Goal: Task Accomplishment & Management: Manage account settings

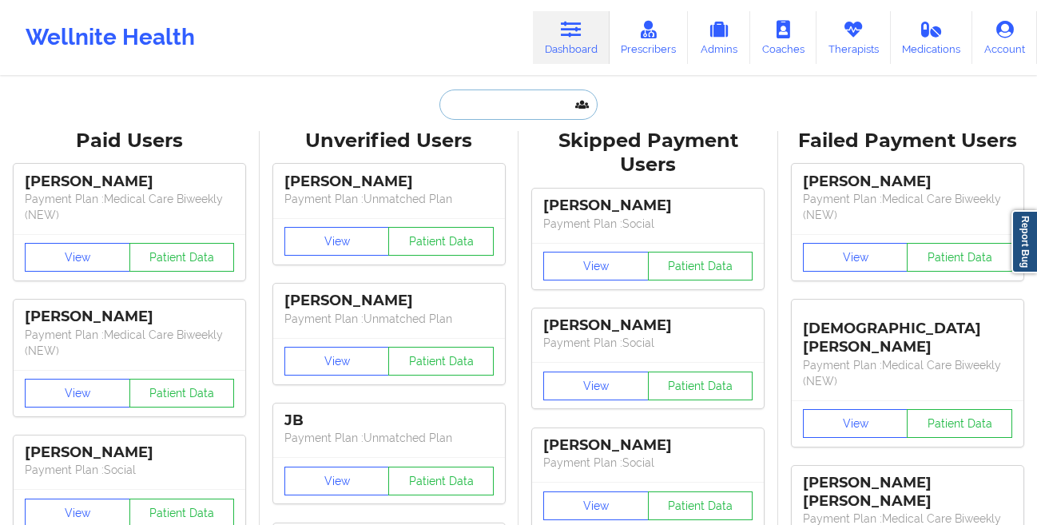
click at [465, 113] on input "text" at bounding box center [518, 104] width 158 height 30
paste input "[EMAIL_ADDRESS][DOMAIN_NAME]"
type input "[EMAIL_ADDRESS][DOMAIN_NAME]"
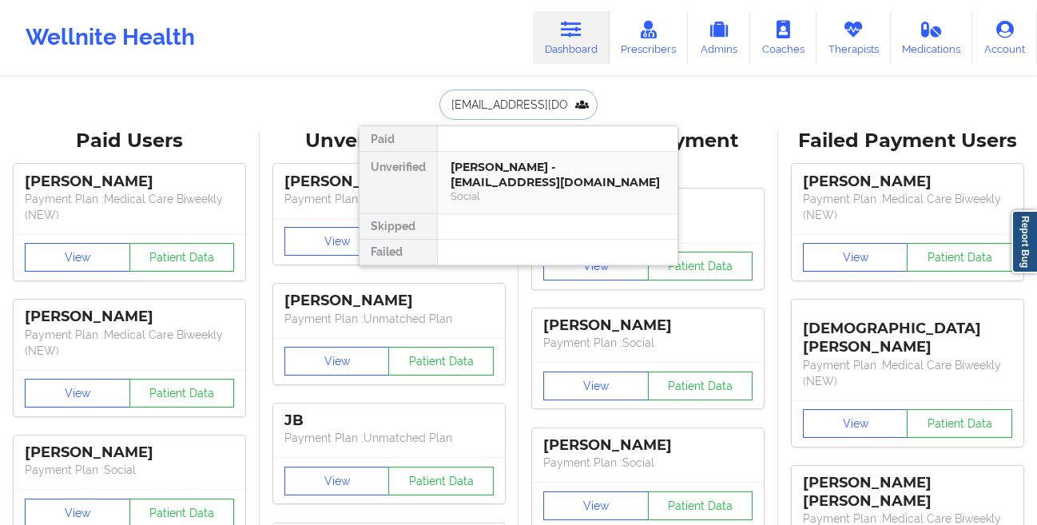
click at [470, 166] on div "[PERSON_NAME] - [EMAIL_ADDRESS][DOMAIN_NAME]" at bounding box center [557, 175] width 214 height 30
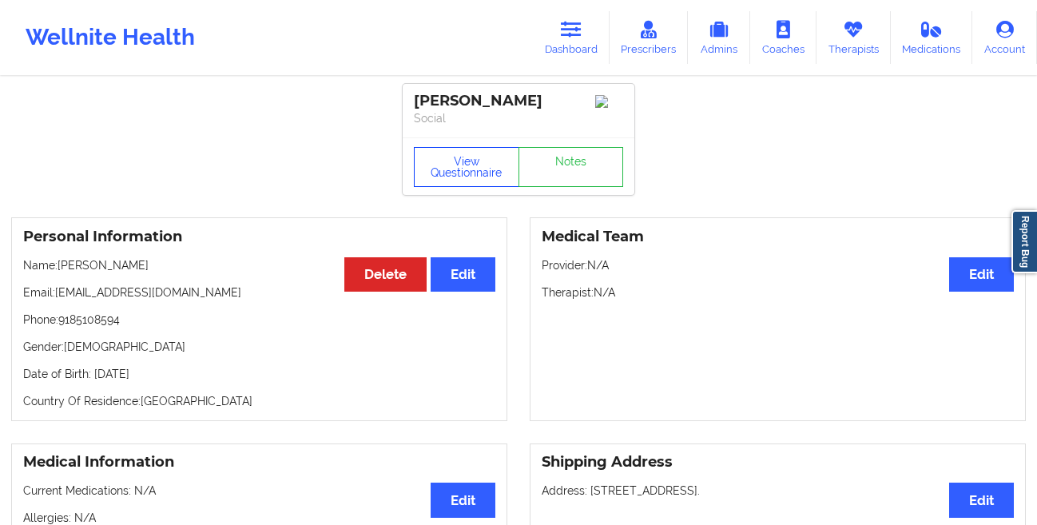
click at [440, 177] on button "View Questionnaire" at bounding box center [466, 167] width 105 height 40
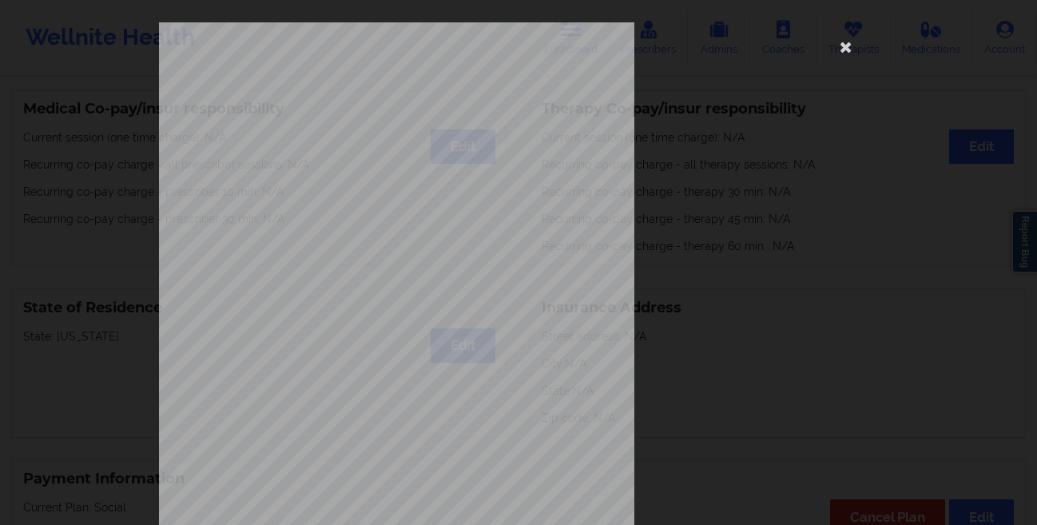
scroll to position [237, 0]
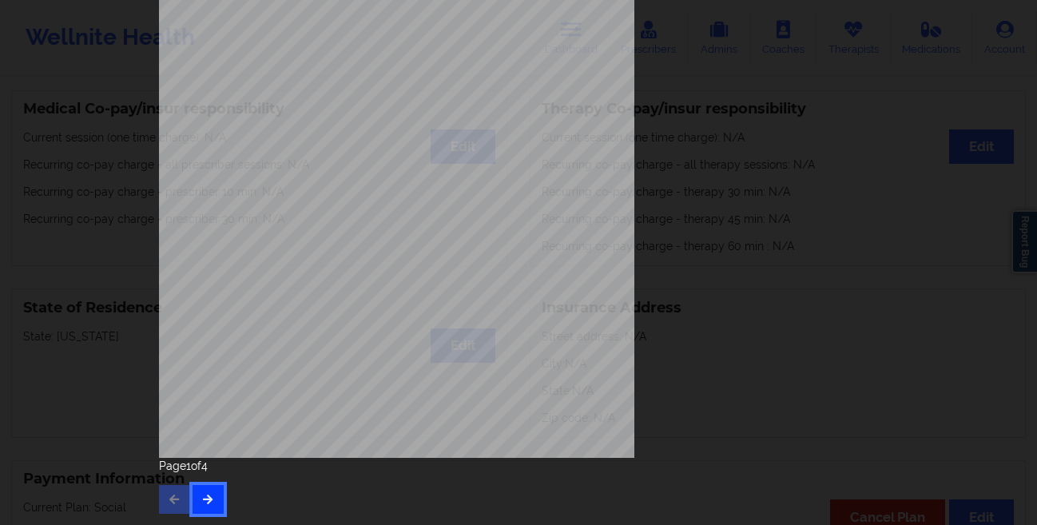
click at [203, 495] on icon "button" at bounding box center [208, 499] width 14 height 10
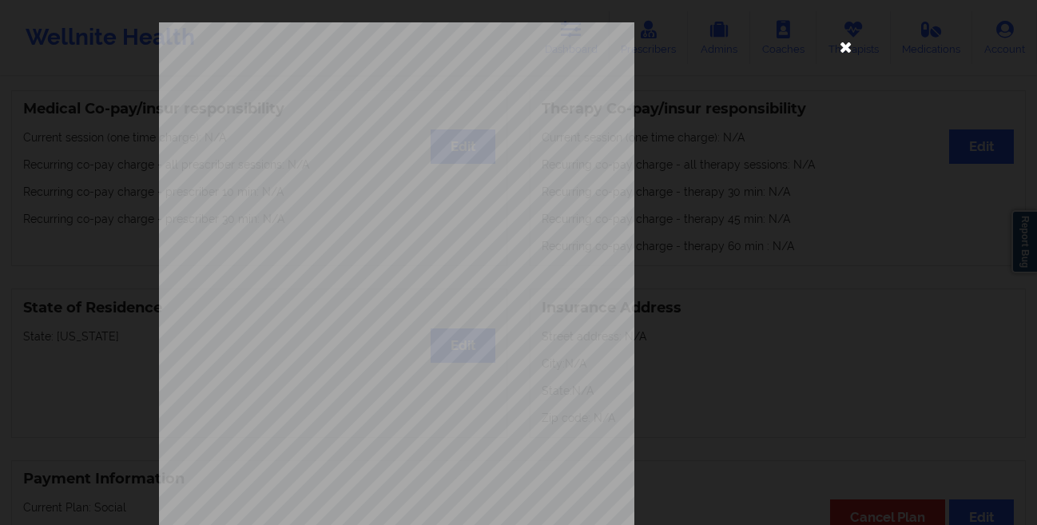
click at [838, 48] on icon at bounding box center [846, 47] width 26 height 26
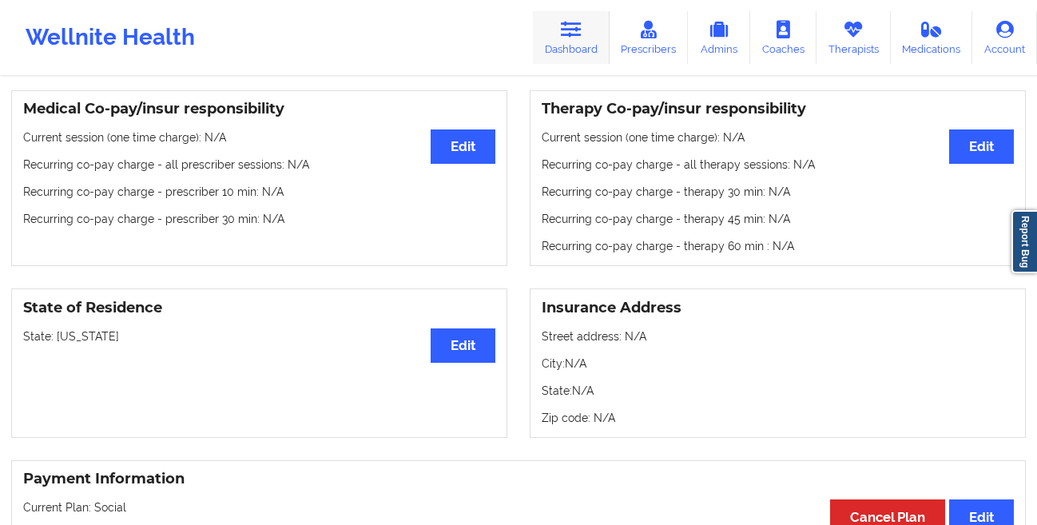
click at [574, 40] on link "Dashboard" at bounding box center [571, 37] width 77 height 53
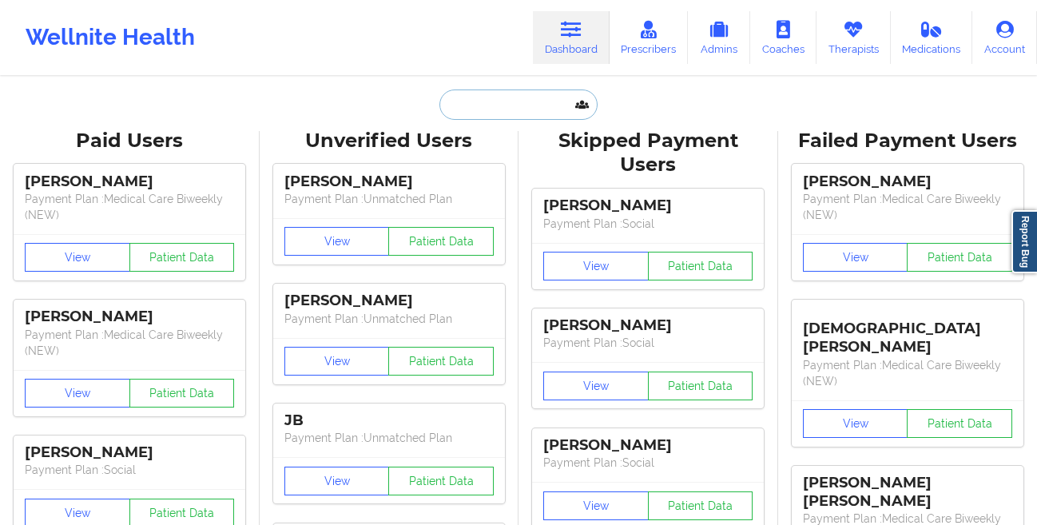
click at [476, 105] on input "text" at bounding box center [518, 104] width 158 height 30
paste input "[EMAIL_ADDRESS][DOMAIN_NAME]"
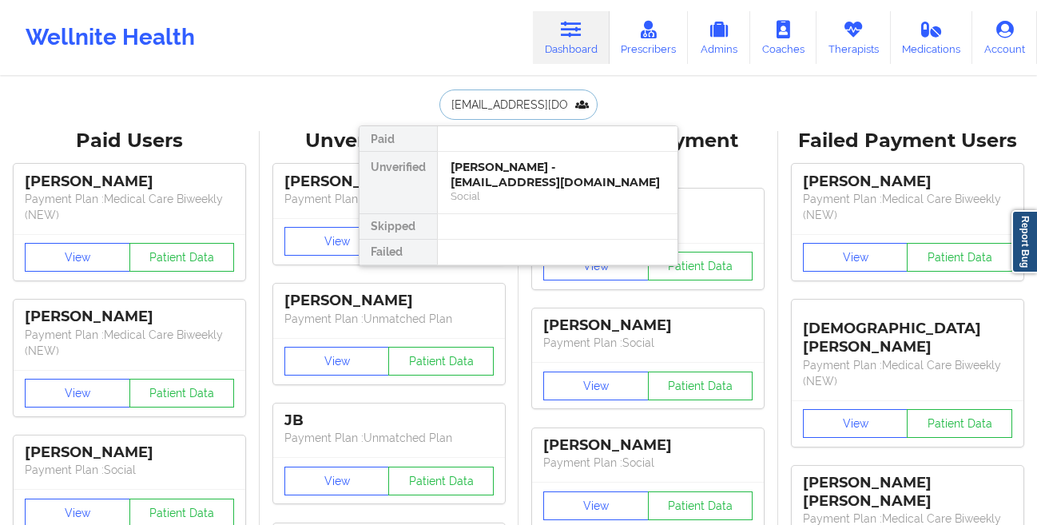
paste input "[DOMAIN_NAME]"
type input "[EMAIL_ADDRESS][DOMAIN_NAME]"
click at [543, 189] on div "Social" at bounding box center [557, 196] width 214 height 14
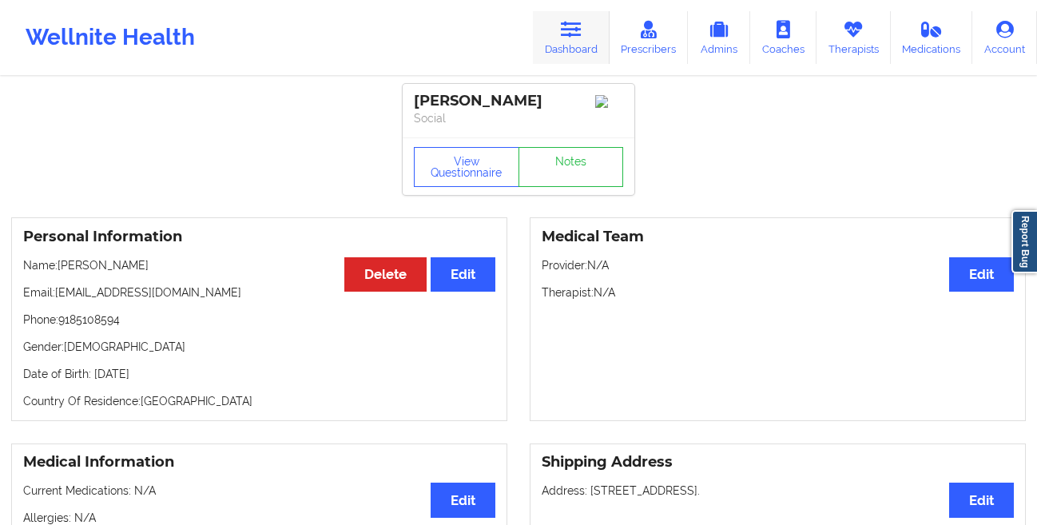
click at [561, 48] on link "Dashboard" at bounding box center [571, 37] width 77 height 53
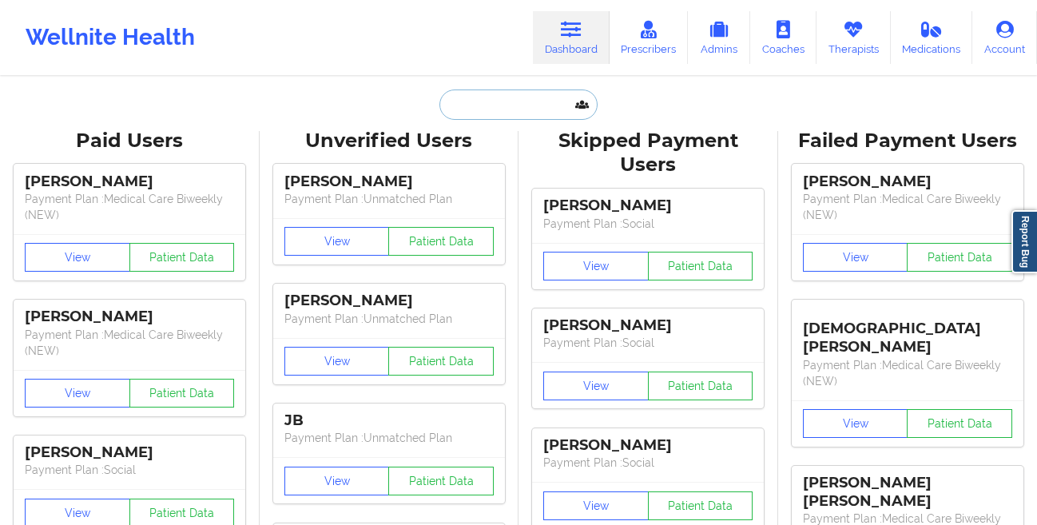
click at [462, 105] on input "text" at bounding box center [518, 104] width 158 height 30
paste input "[EMAIL_ADDRESS][DOMAIN_NAME]"
type input "[EMAIL_ADDRESS][DOMAIN_NAME]"
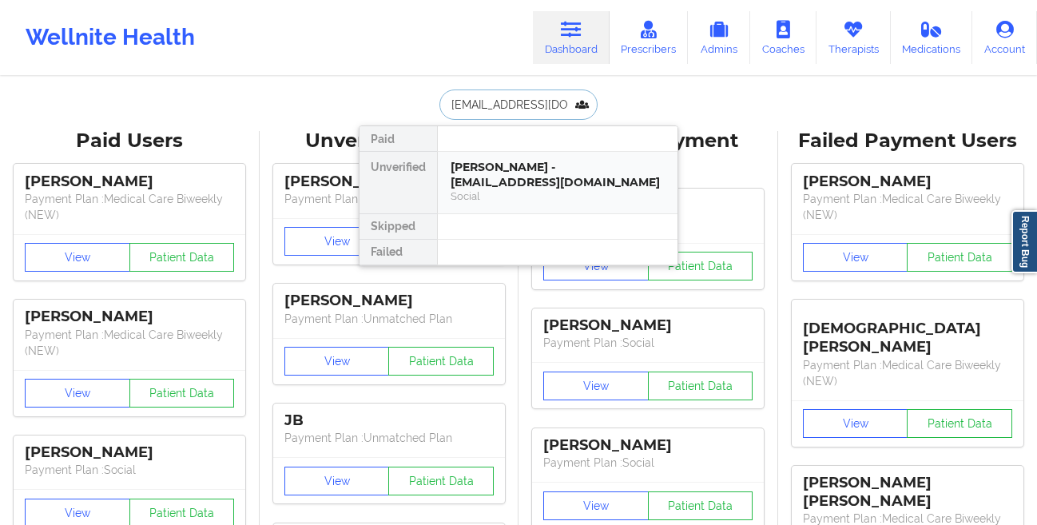
click at [479, 189] on div "Social" at bounding box center [557, 196] width 214 height 14
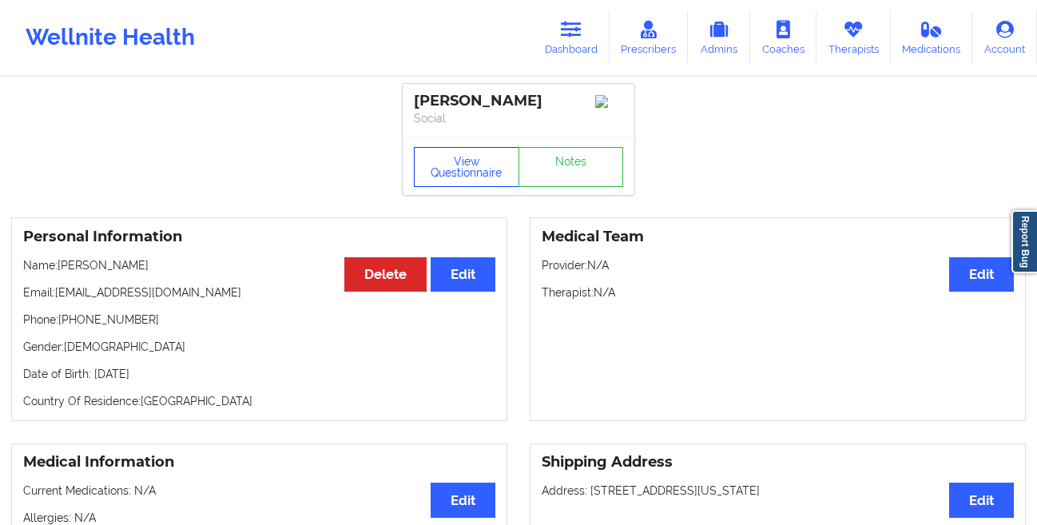
click at [433, 181] on button "View Questionnaire" at bounding box center [466, 167] width 105 height 40
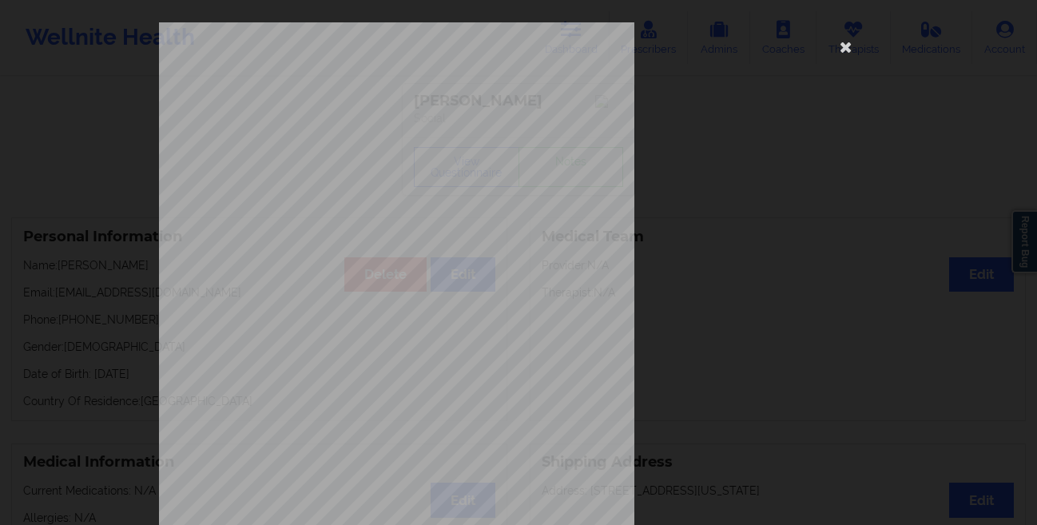
scroll to position [237, 0]
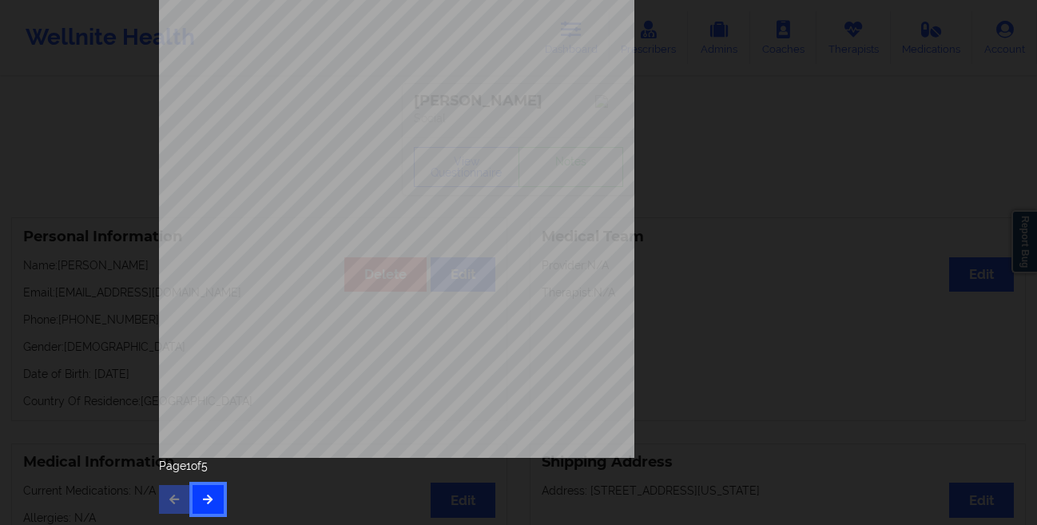
click at [201, 488] on button "button" at bounding box center [207, 499] width 31 height 29
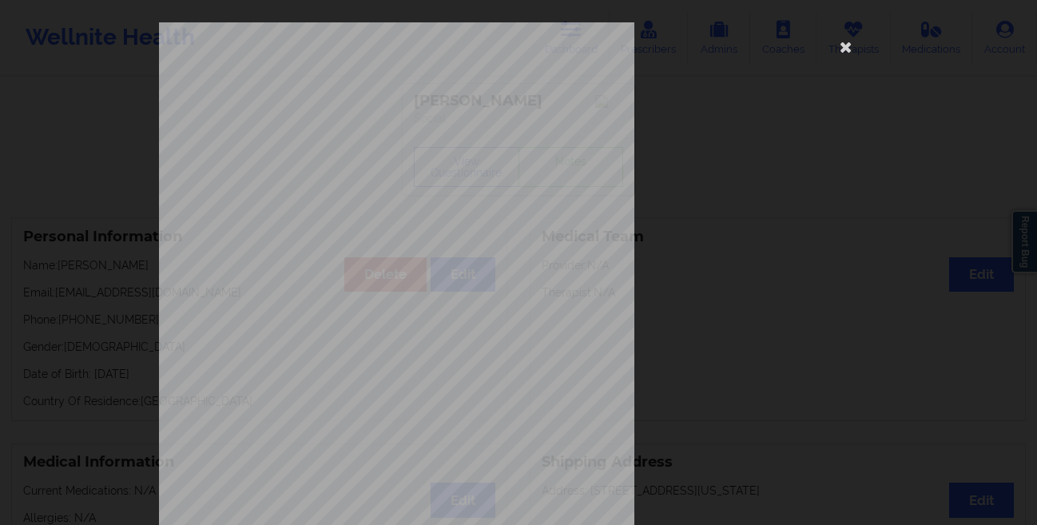
click at [74, 224] on div "commercial Insurance Member ID for patient 955158059 Insurance company name det…" at bounding box center [518, 262] width 1037 height 525
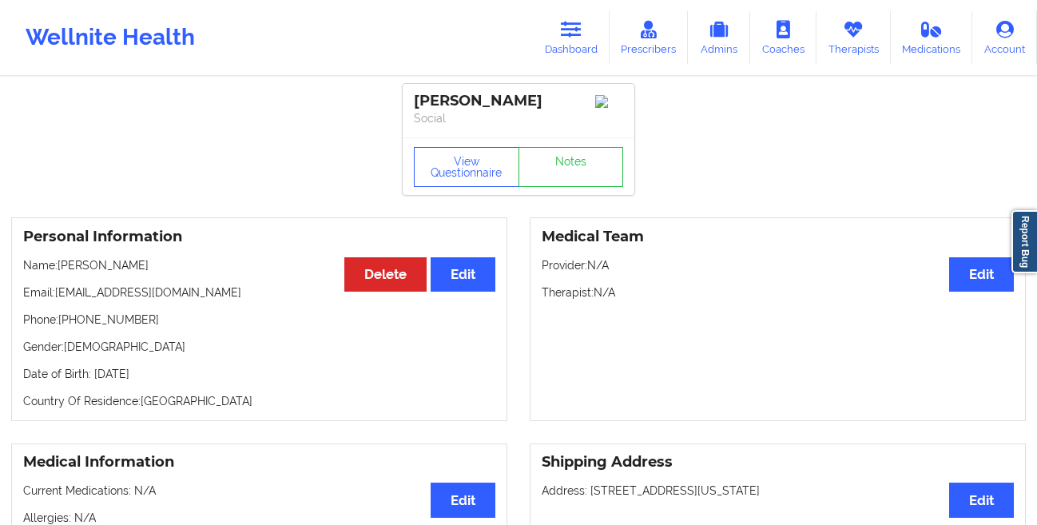
drag, startPoint x: 212, startPoint y: 379, endPoint x: 92, endPoint y: 384, distance: 120.7
click at [92, 382] on p "Date of Birth: [DEMOGRAPHIC_DATA]" at bounding box center [259, 374] width 472 height 16
copy p "[DATE]"
click at [570, 32] on icon at bounding box center [571, 30] width 21 height 18
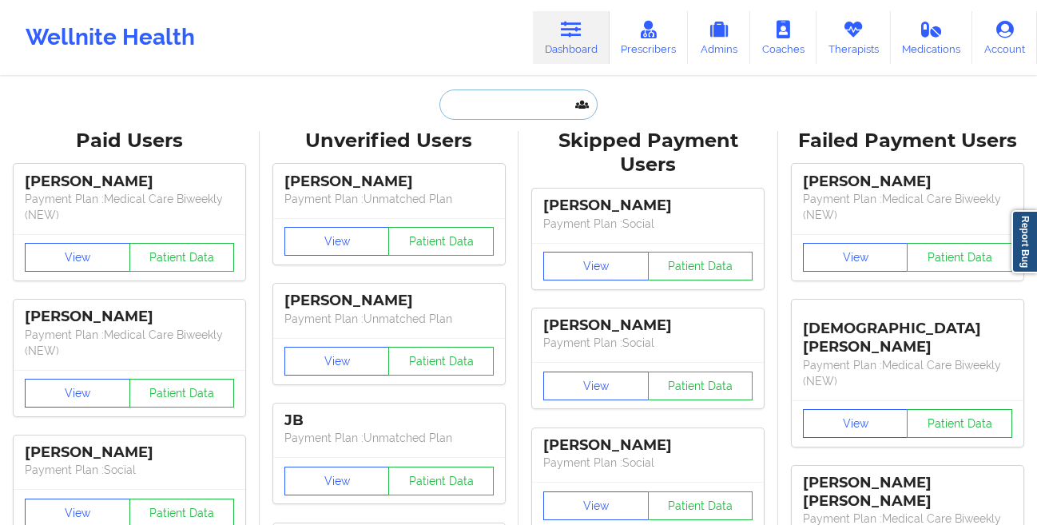
click at [462, 109] on input "text" at bounding box center [518, 104] width 158 height 30
paste input "[PERSON_NAME]"
type input "[PERSON_NAME]"
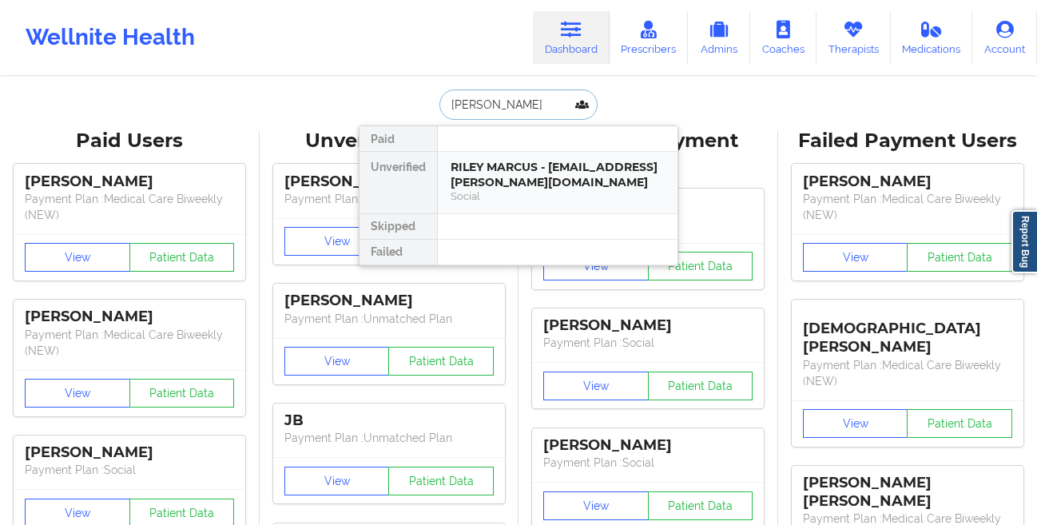
click at [465, 169] on div "RILEY MARCUS - [EMAIL_ADDRESS][PERSON_NAME][DOMAIN_NAME]" at bounding box center [557, 175] width 214 height 30
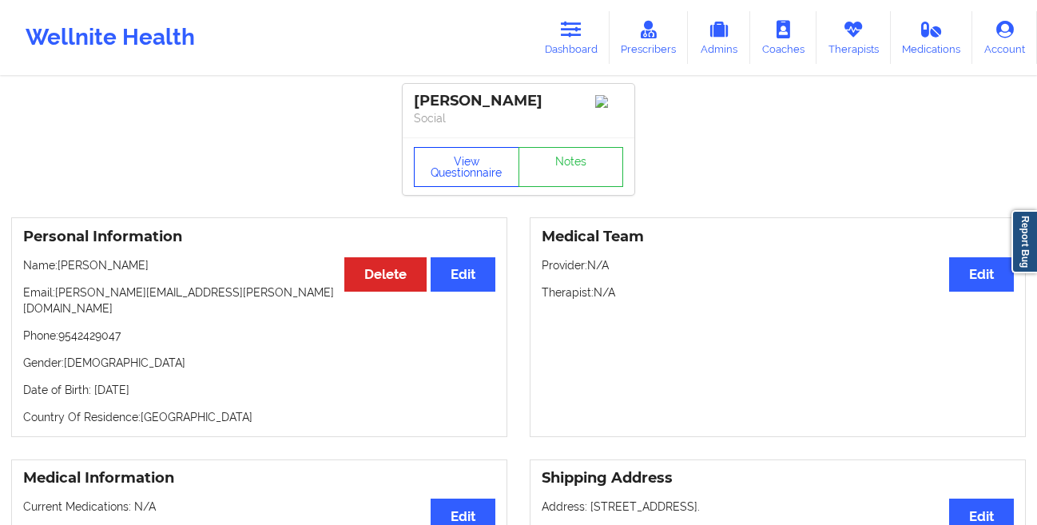
click at [431, 180] on button "View Questionnaire" at bounding box center [466, 167] width 105 height 40
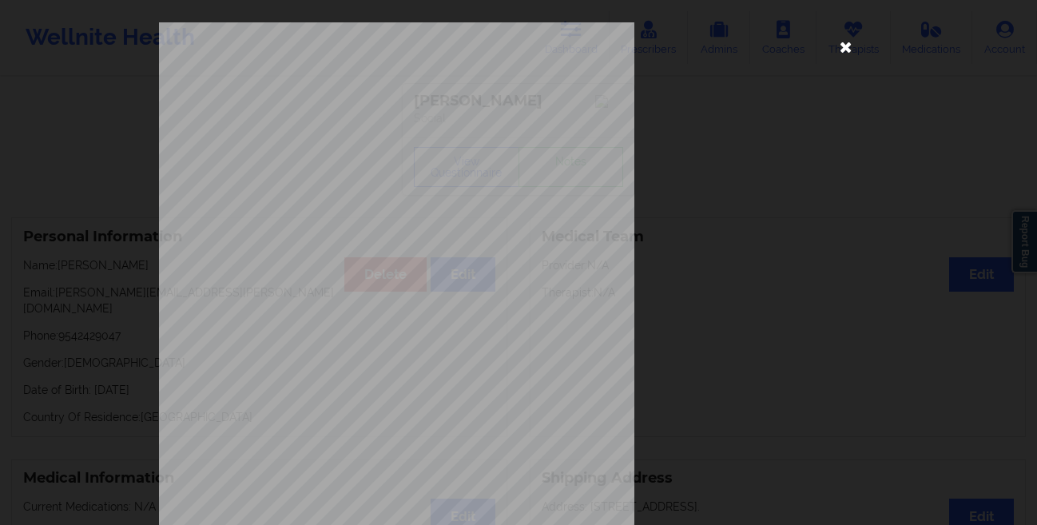
click at [848, 45] on icon at bounding box center [846, 47] width 26 height 26
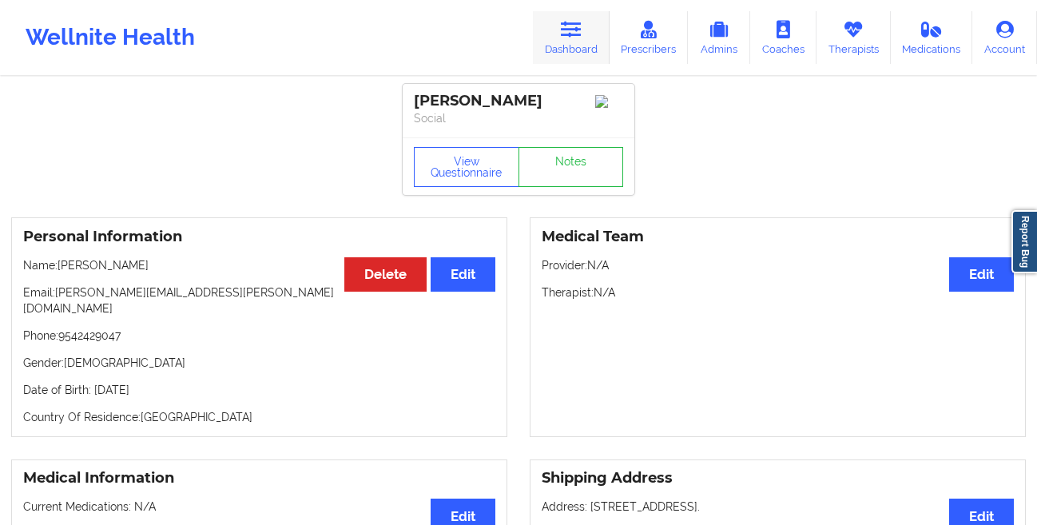
click at [561, 42] on link "Dashboard" at bounding box center [571, 37] width 77 height 53
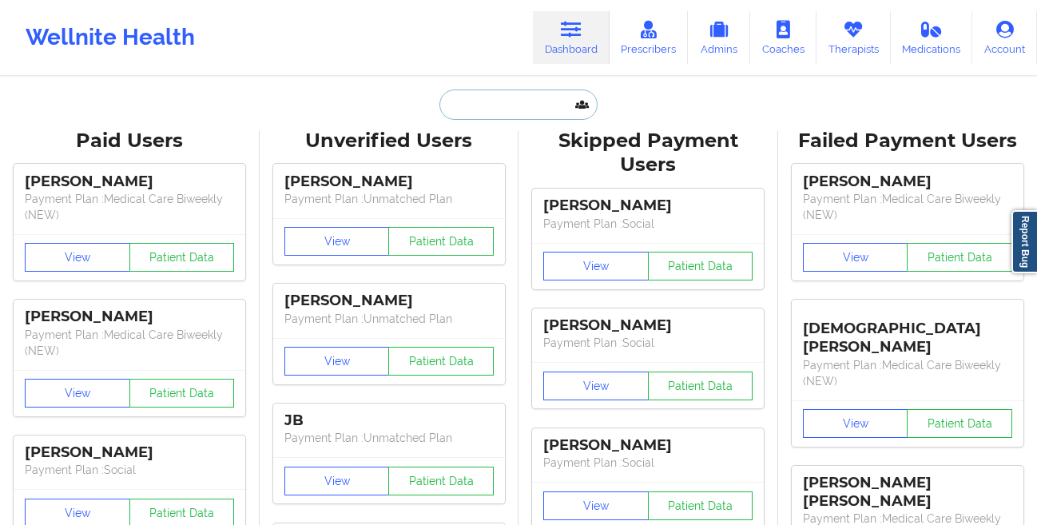
click at [475, 108] on input "text" at bounding box center [518, 104] width 158 height 30
paste input "[PERSON_NAME]"
type input "[PERSON_NAME]"
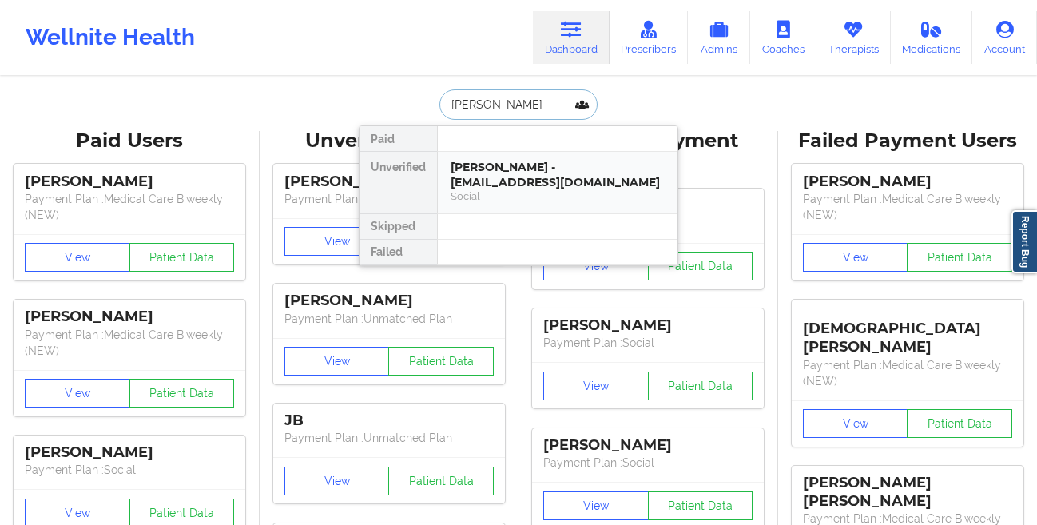
click at [463, 178] on div "[PERSON_NAME] - [EMAIL_ADDRESS][DOMAIN_NAME]" at bounding box center [557, 175] width 214 height 30
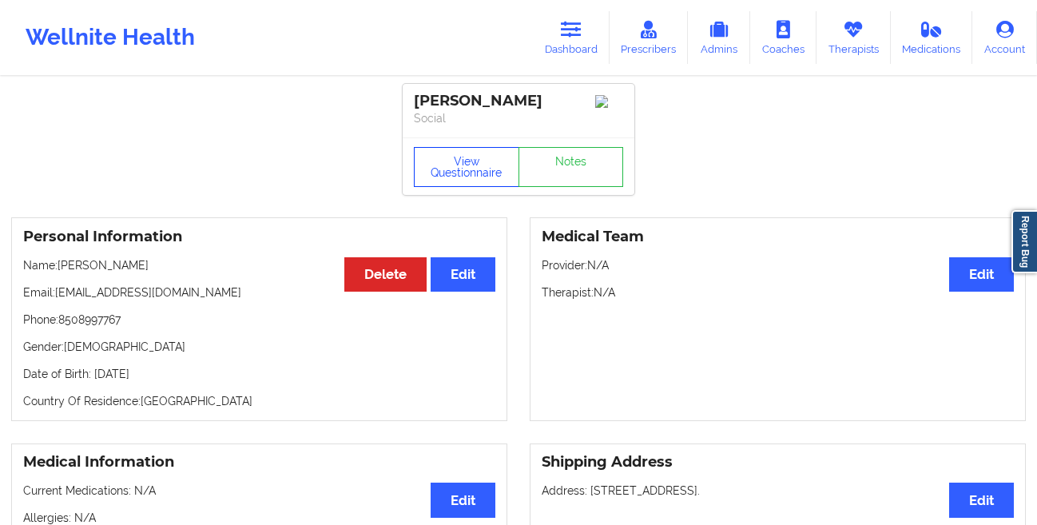
click at [429, 169] on button "View Questionnaire" at bounding box center [466, 167] width 105 height 40
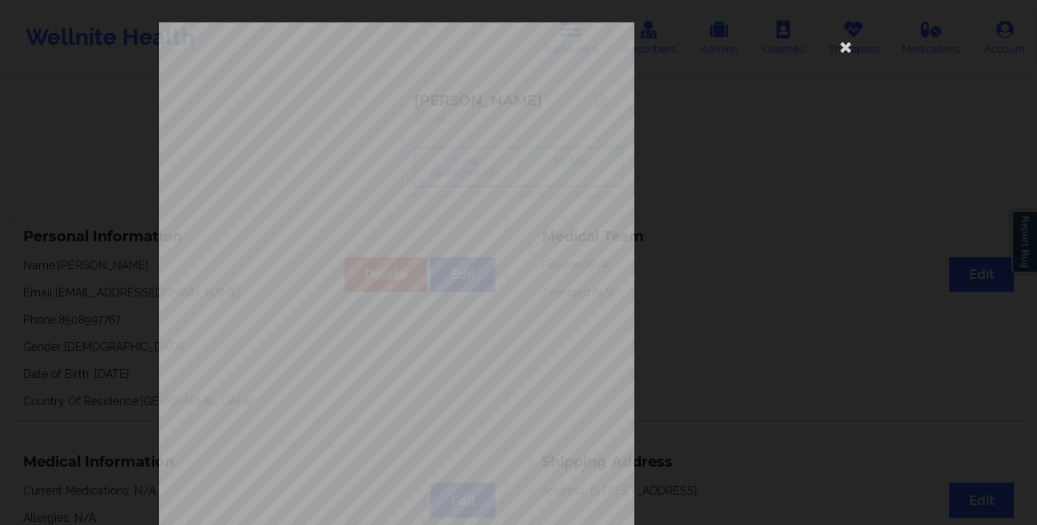
scroll to position [237, 0]
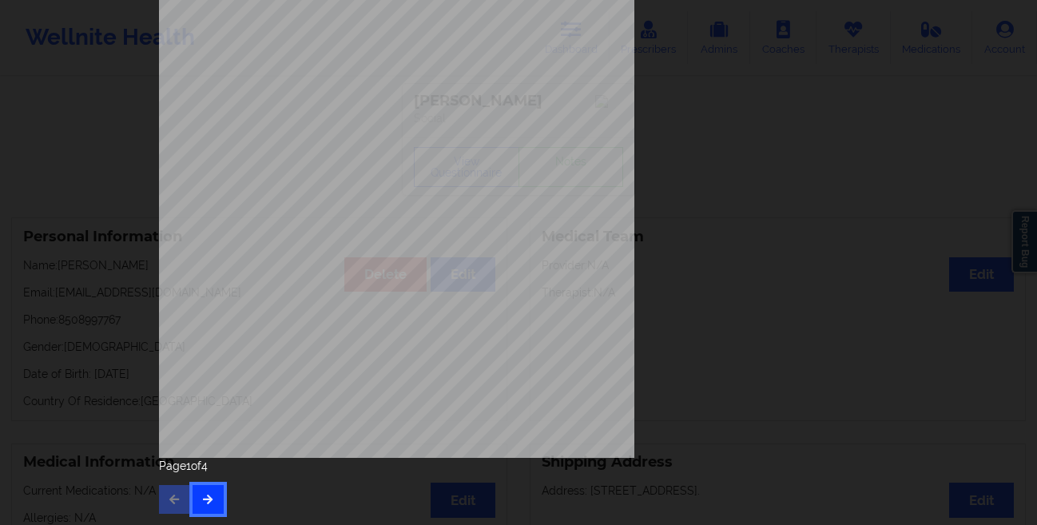
click at [208, 500] on icon "button" at bounding box center [208, 499] width 14 height 10
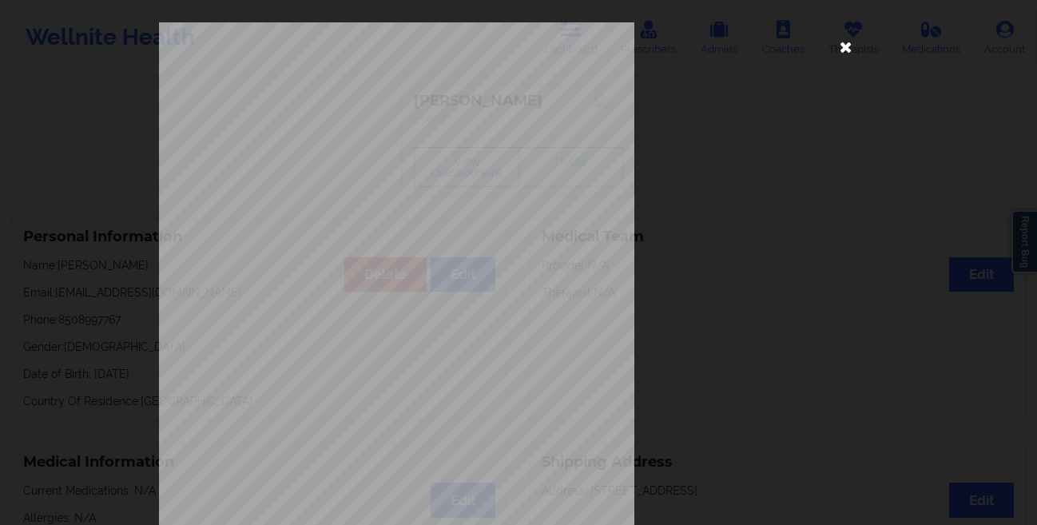
click at [837, 54] on icon at bounding box center [846, 47] width 26 height 26
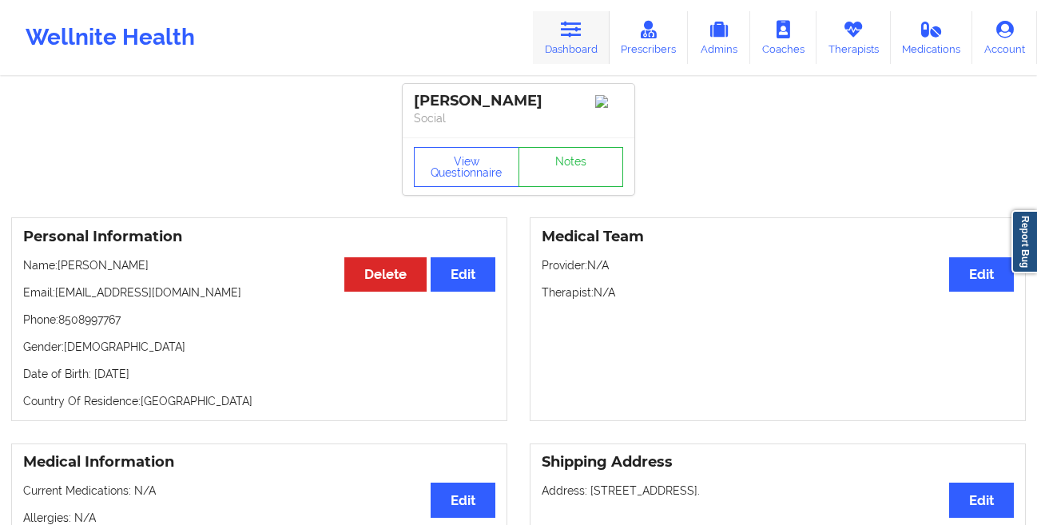
click at [570, 41] on link "Dashboard" at bounding box center [571, 37] width 77 height 53
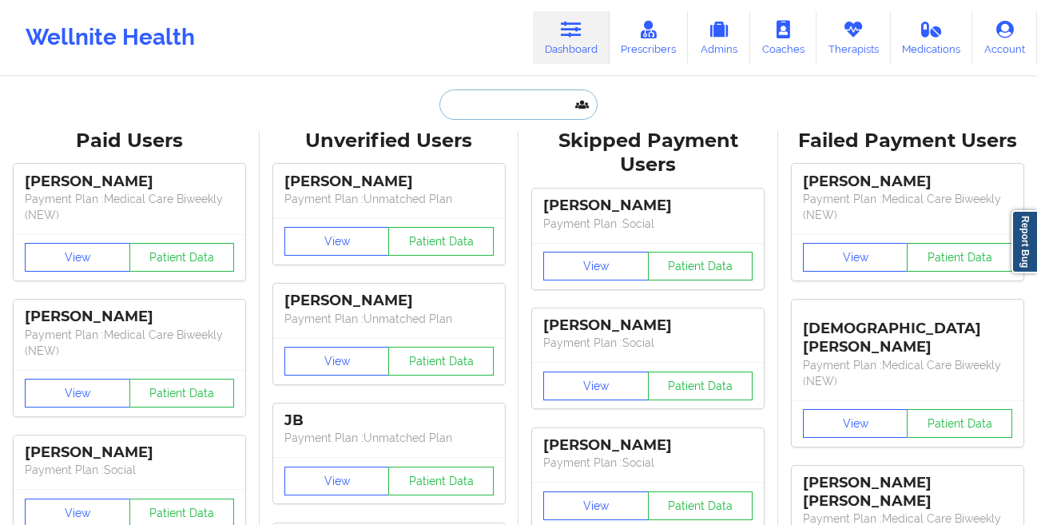
click at [462, 103] on input "text" at bounding box center [518, 104] width 158 height 30
paste input "[PERSON_NAME]"
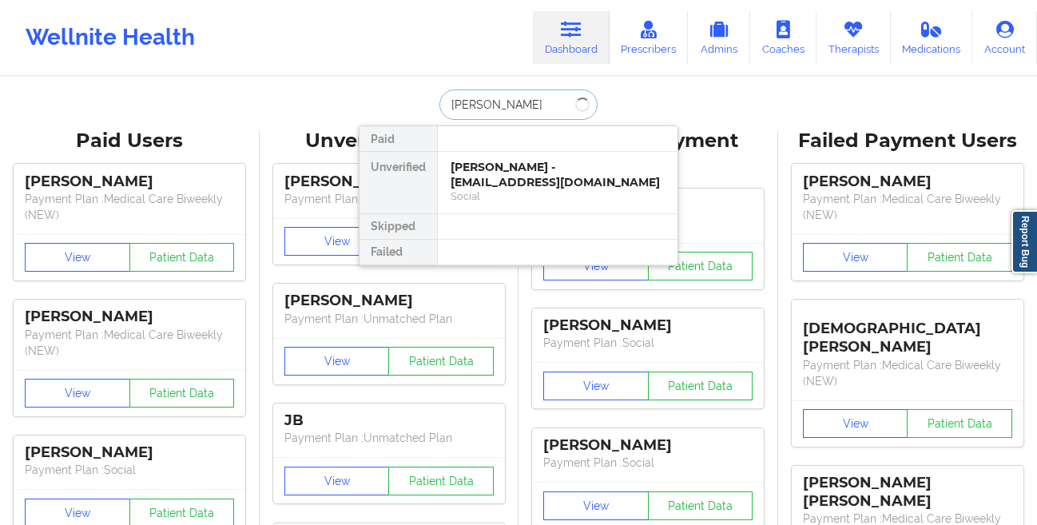
type input "[PERSON_NAME]"
click at [501, 185] on div "[PERSON_NAME] - [EMAIL_ADDRESS][DOMAIN_NAME]" at bounding box center [557, 175] width 214 height 30
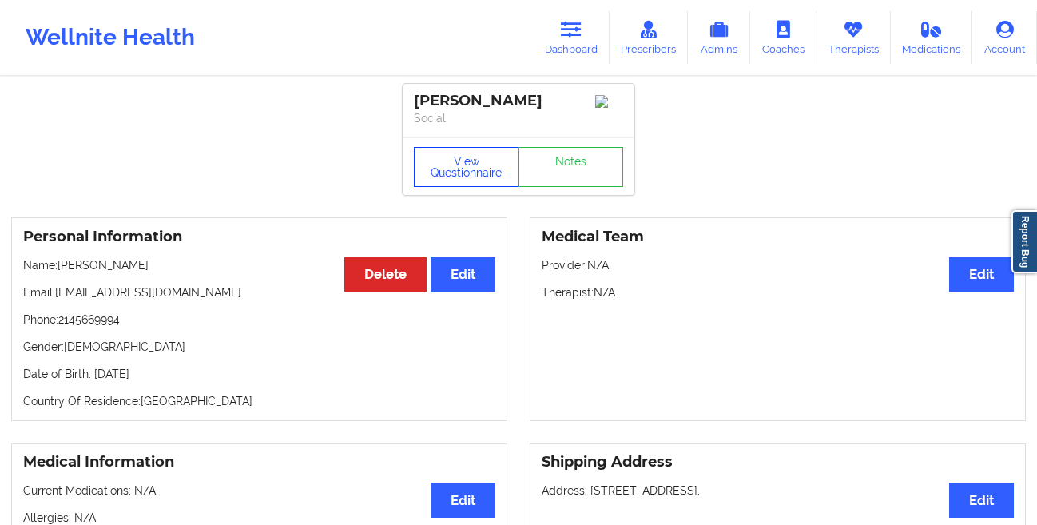
click at [427, 169] on button "View Questionnaire" at bounding box center [466, 167] width 105 height 40
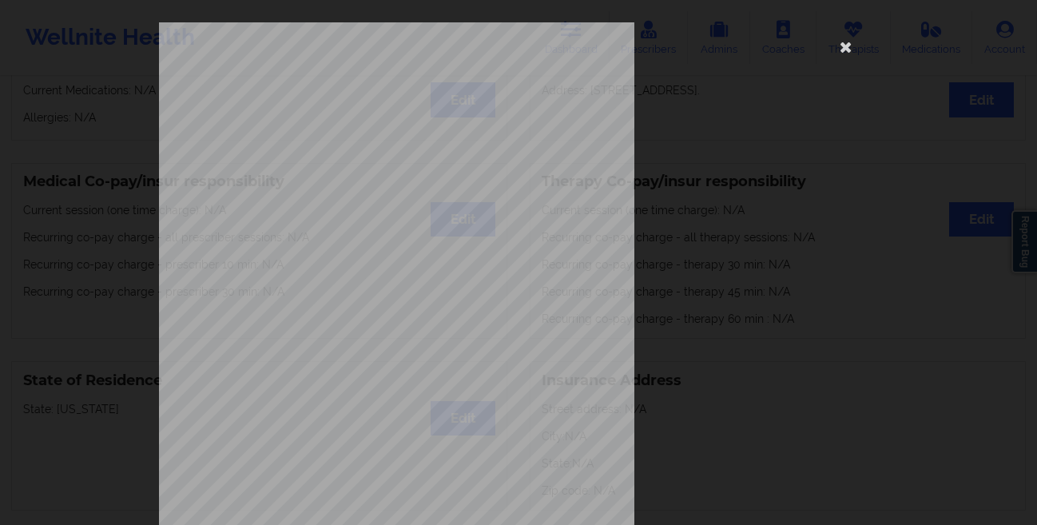
scroll to position [237, 0]
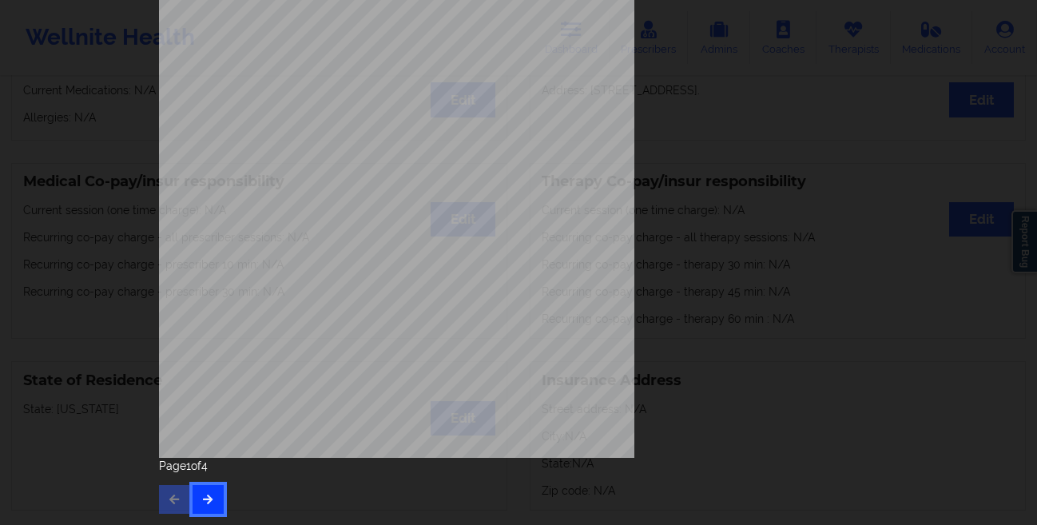
click at [215, 495] on button "button" at bounding box center [207, 499] width 31 height 29
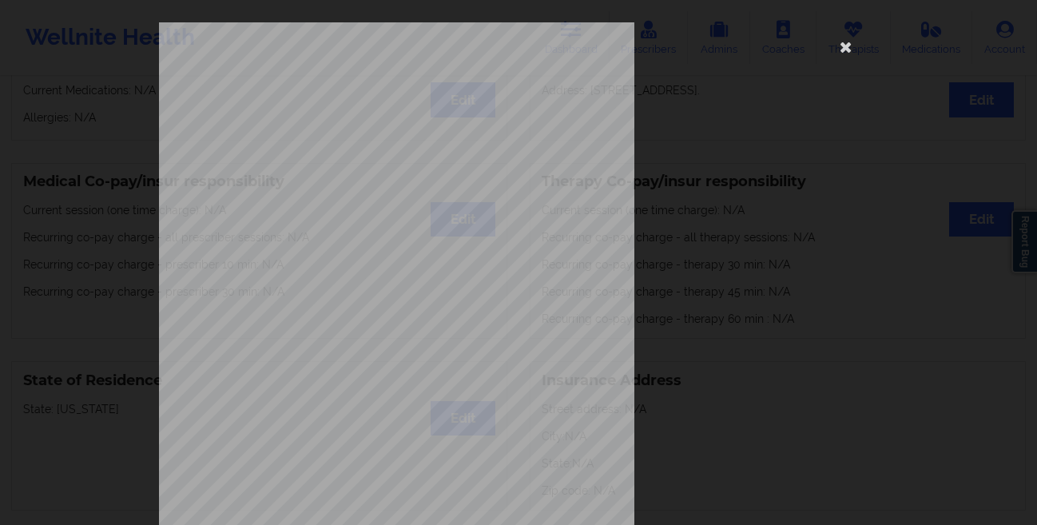
click at [30, 150] on div "This patient has not provided the type of insurance Insurance Member ID for pat…" at bounding box center [518, 262] width 1037 height 525
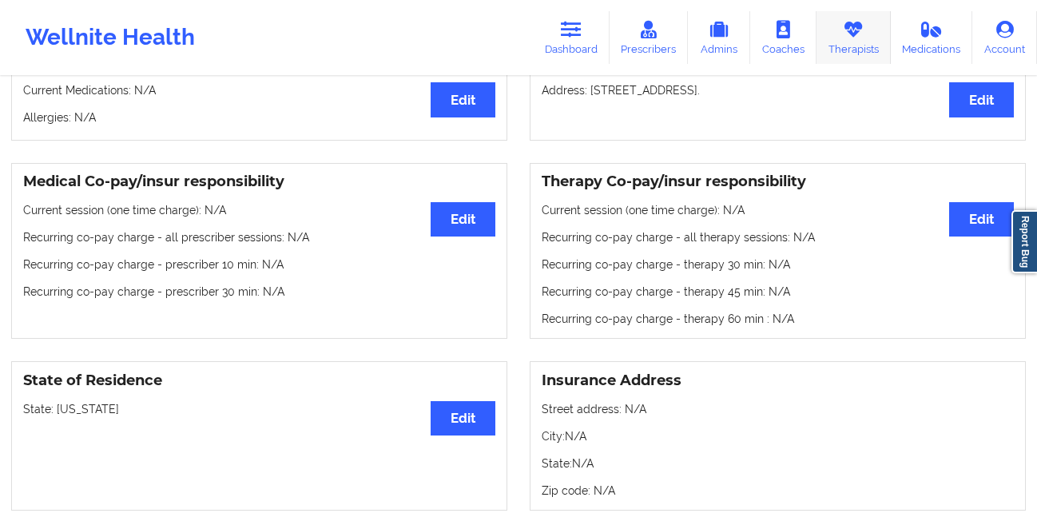
click at [841, 46] on link "Therapists" at bounding box center [853, 37] width 74 height 53
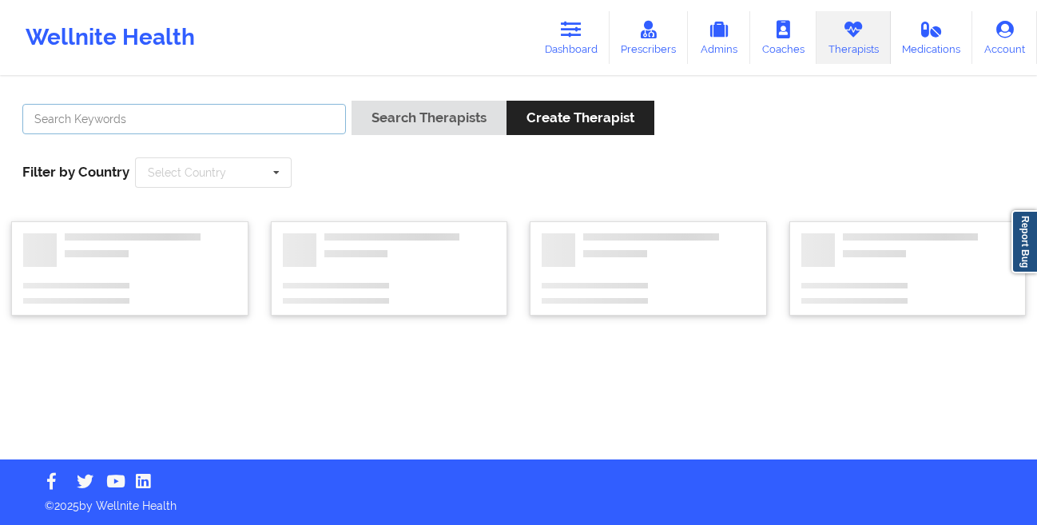
click at [280, 108] on input "text" at bounding box center [183, 119] width 323 height 30
paste input "[PERSON_NAME]"
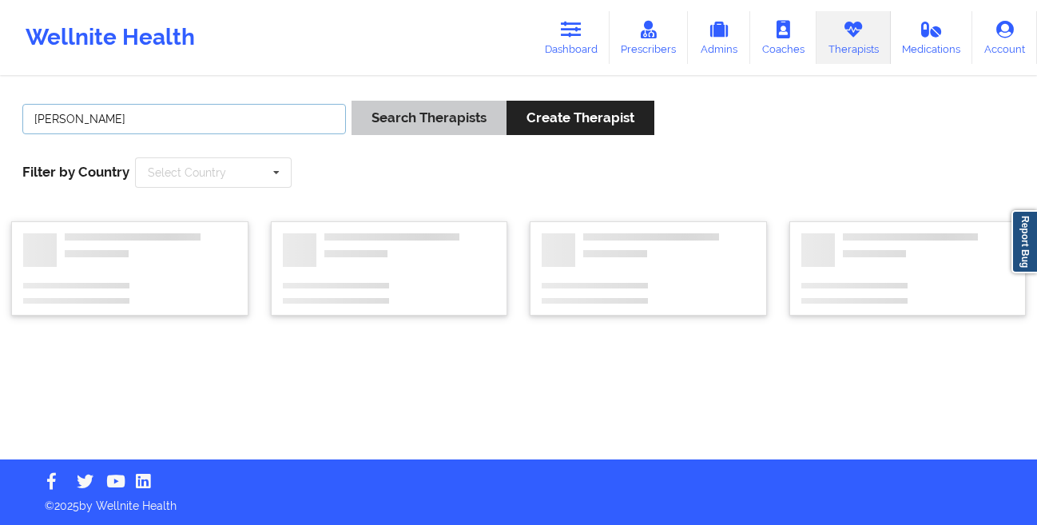
type input "[PERSON_NAME]"
click at [418, 121] on button "Search Therapists" at bounding box center [428, 118] width 155 height 34
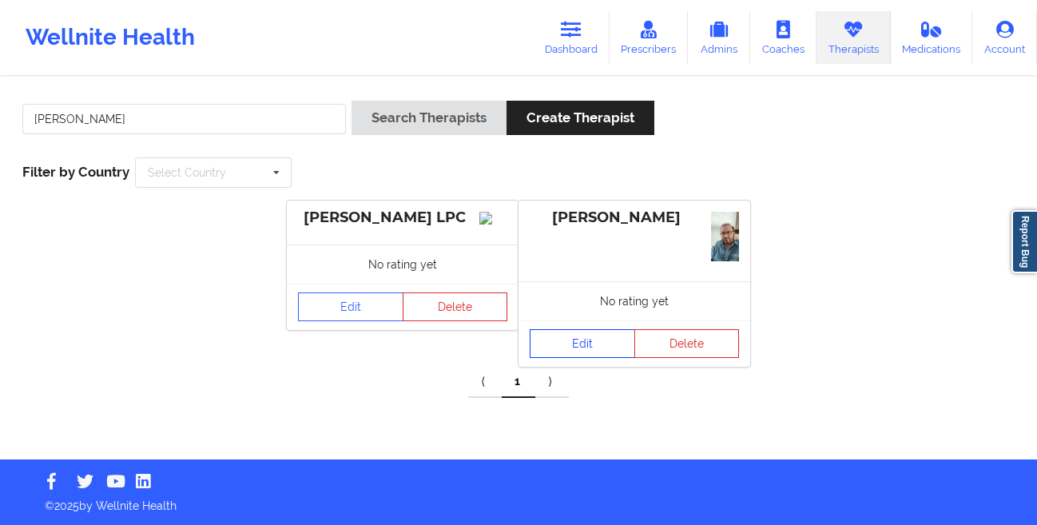
click at [578, 338] on link "Edit" at bounding box center [582, 343] width 105 height 29
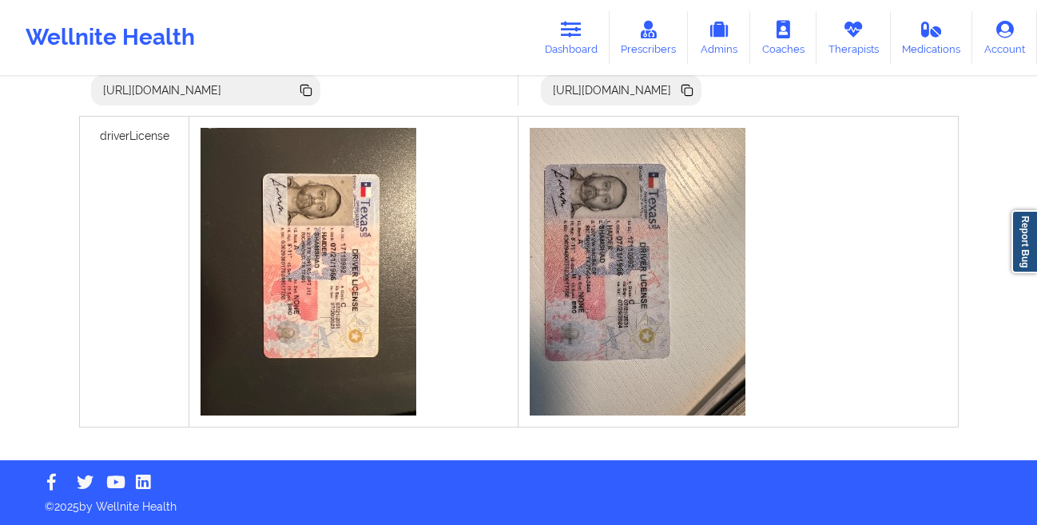
scroll to position [267, 0]
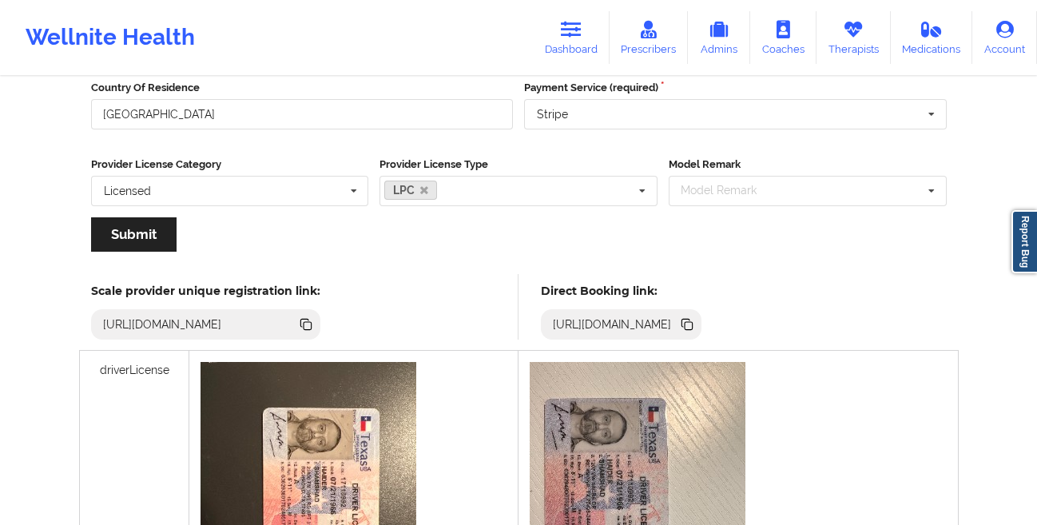
click at [693, 327] on icon at bounding box center [689, 326] width 8 height 8
click at [560, 36] on link "Dashboard" at bounding box center [571, 37] width 77 height 53
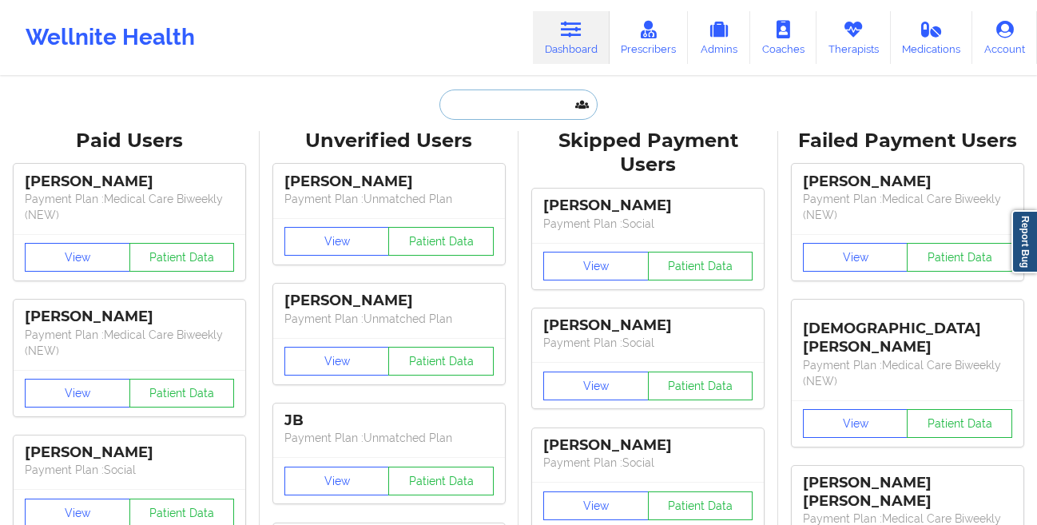
click at [478, 98] on input "text" at bounding box center [518, 104] width 158 height 30
paste input "[PERSON_NAME] [PERSON_NAME]"
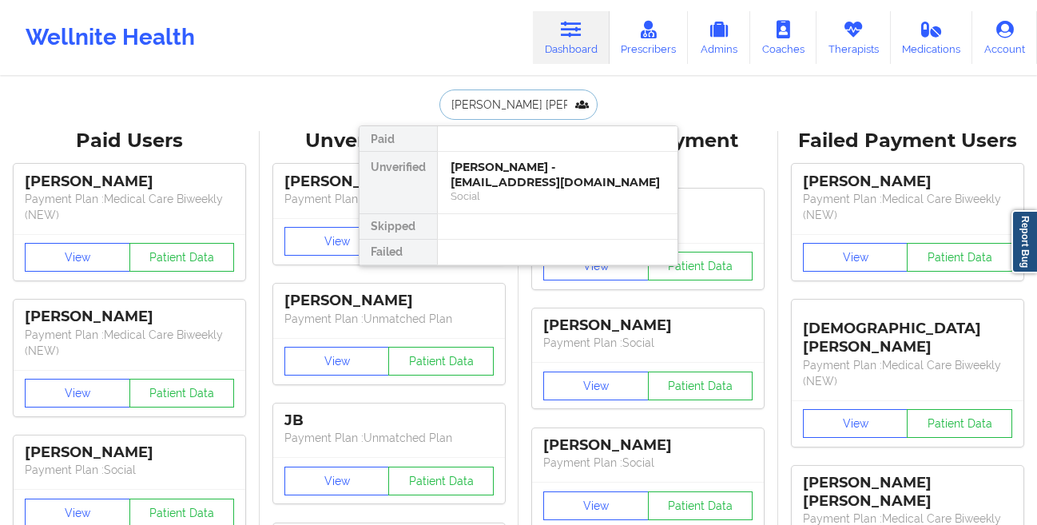
scroll to position [0, 29]
type input "[PERSON_NAME] [PERSON_NAME]"
click at [490, 181] on div "[PERSON_NAME] [PERSON_NAME] - [EMAIL_ADDRESS][DOMAIN_NAME]" at bounding box center [557, 175] width 214 height 30
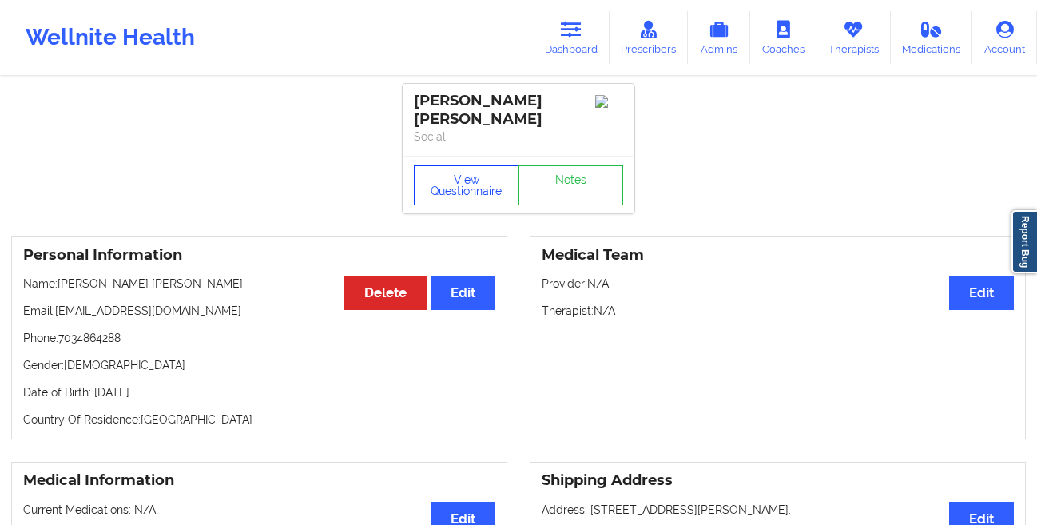
click at [457, 181] on button "View Questionnaire" at bounding box center [466, 185] width 105 height 40
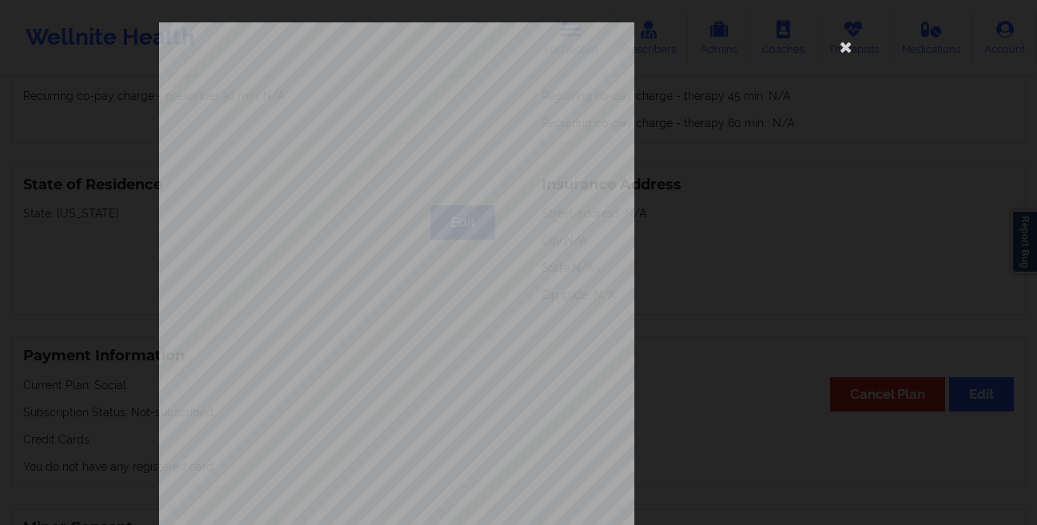
scroll to position [237, 0]
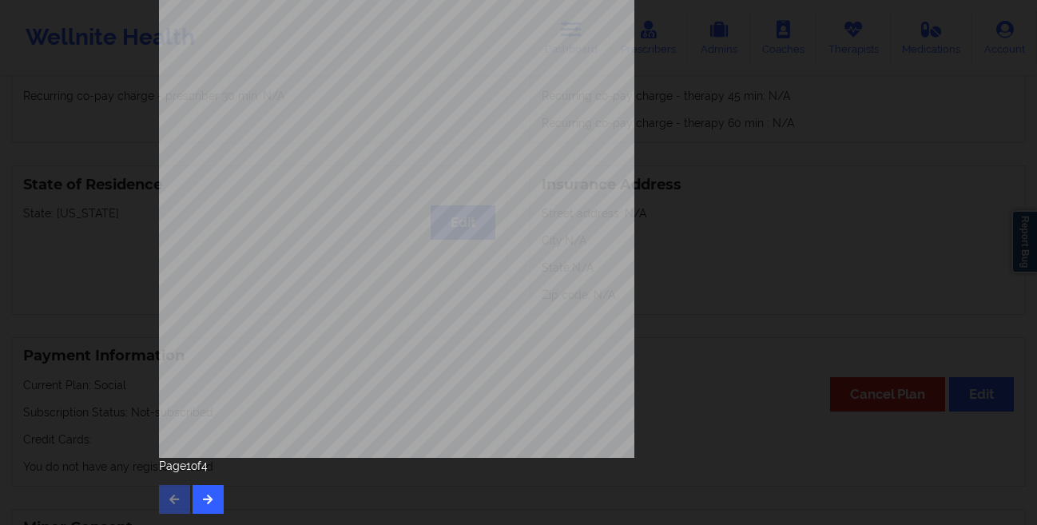
click at [203, 521] on div "[STREET_ADDRESS] What state do you live in ? [US_STATE] Full Name [PERSON_NAME]…" at bounding box center [518, 149] width 741 height 751
click at [192, 500] on button "button" at bounding box center [207, 499] width 31 height 29
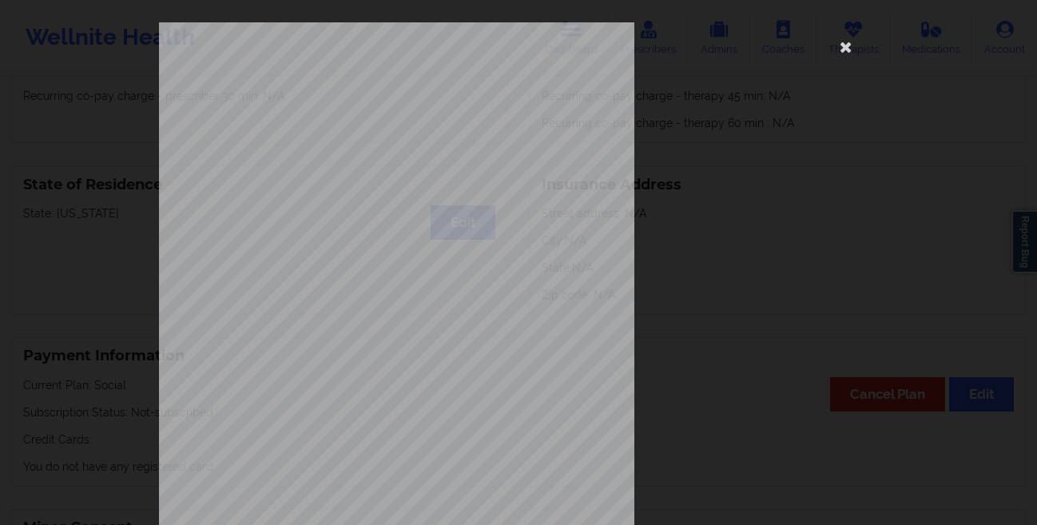
click at [93, 275] on div "This patient has not provided the type of insurance Insurance Member ID for pat…" at bounding box center [518, 262] width 1037 height 525
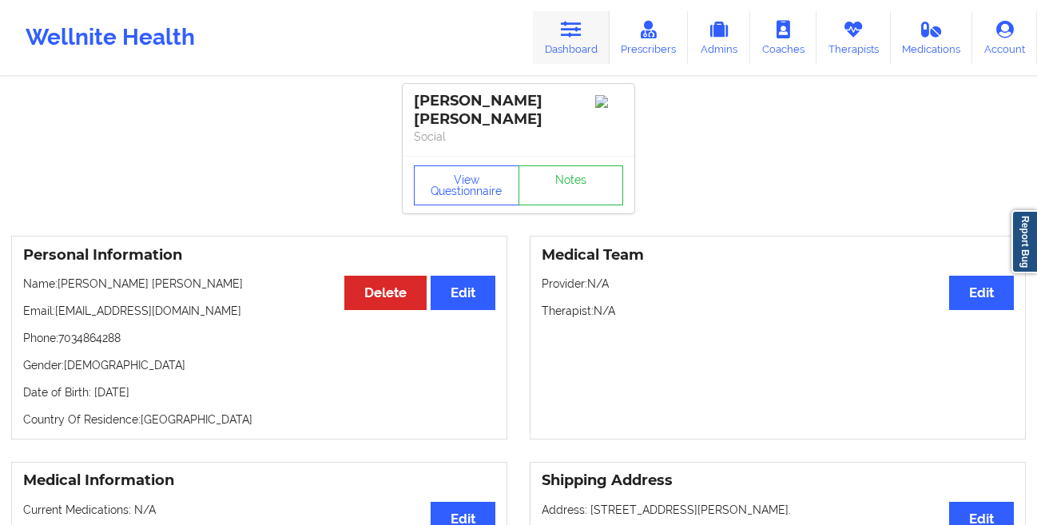
click at [576, 44] on link "Dashboard" at bounding box center [571, 37] width 77 height 53
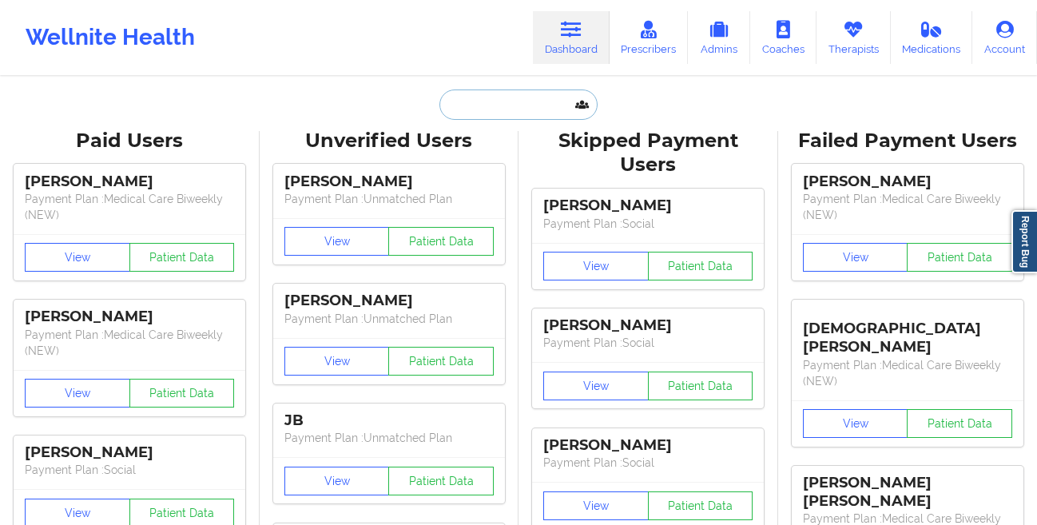
click at [529, 113] on input "text" at bounding box center [518, 104] width 158 height 30
paste input "[PERSON_NAME]"
type input "[PERSON_NAME]"
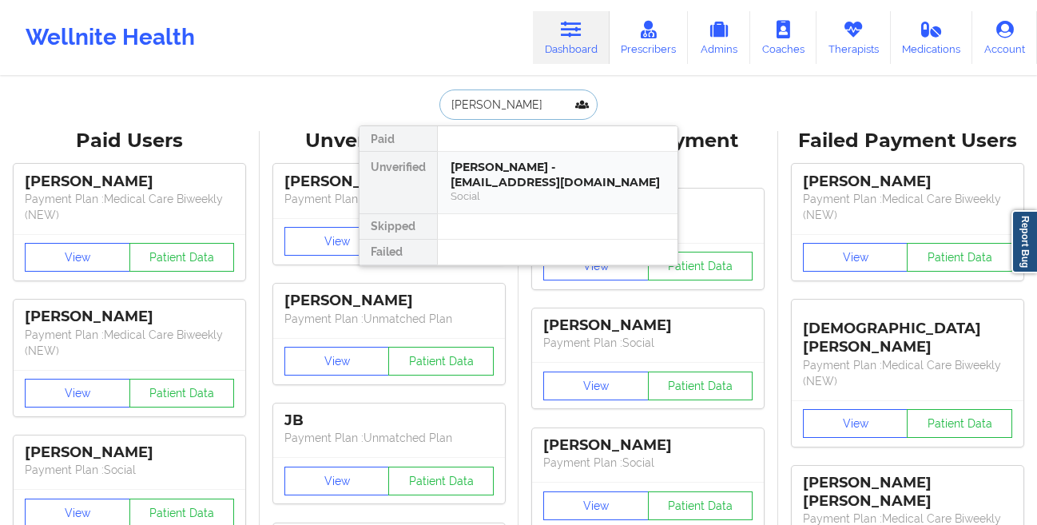
click at [469, 180] on div "[PERSON_NAME] - [EMAIL_ADDRESS][DOMAIN_NAME]" at bounding box center [557, 175] width 214 height 30
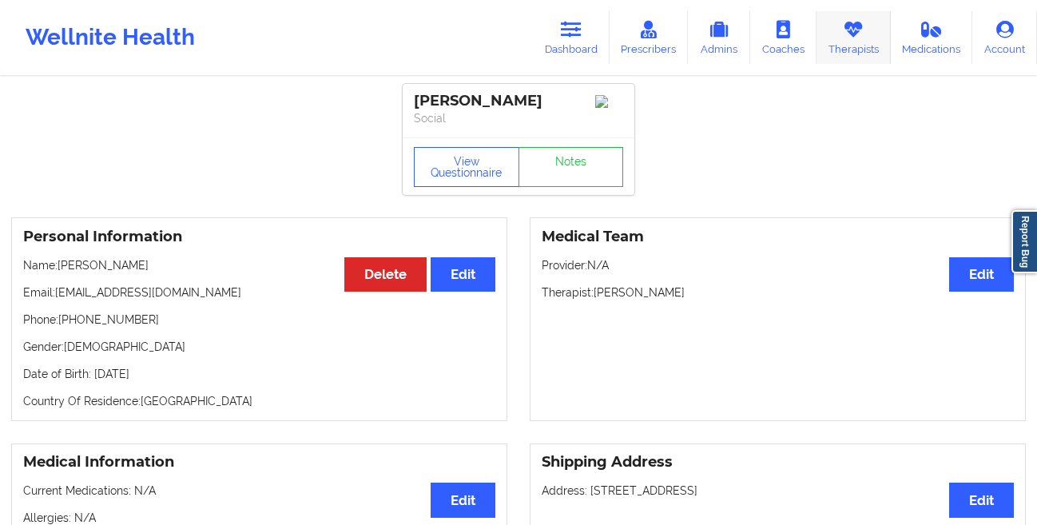
click at [863, 38] on icon at bounding box center [853, 30] width 21 height 18
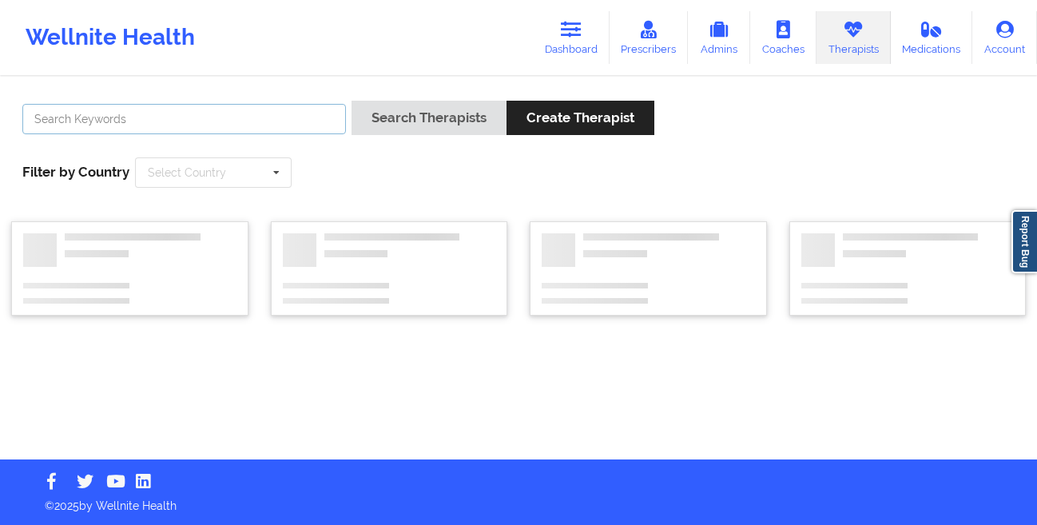
click at [274, 117] on input "text" at bounding box center [183, 119] width 323 height 30
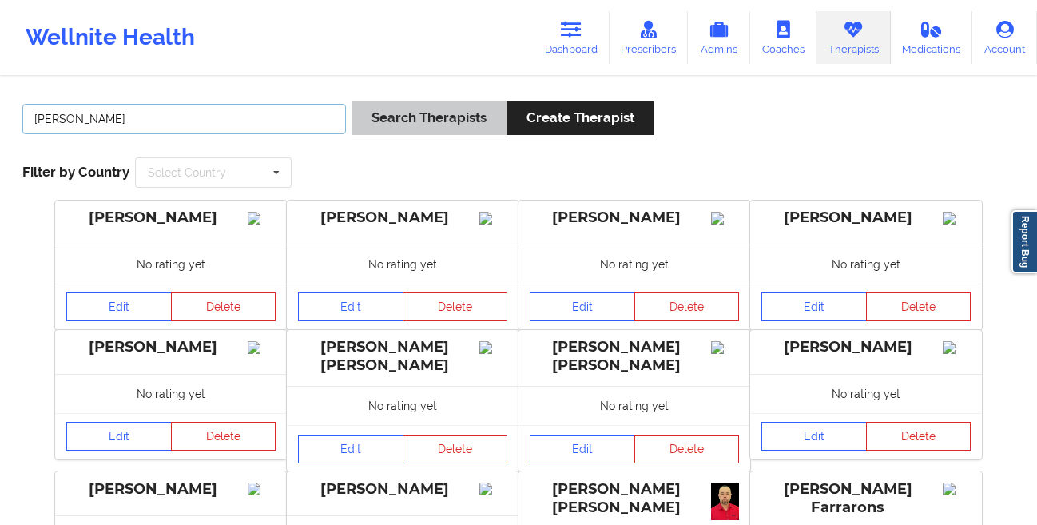
type input "[PERSON_NAME]"
click at [399, 111] on button "Search Therapists" at bounding box center [428, 118] width 155 height 34
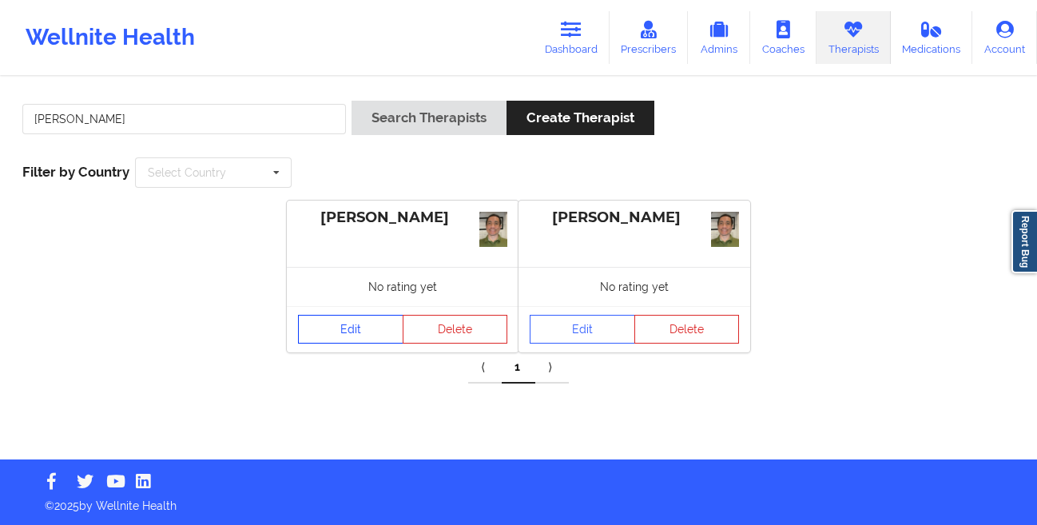
click at [335, 331] on link "Edit" at bounding box center [350, 329] width 105 height 29
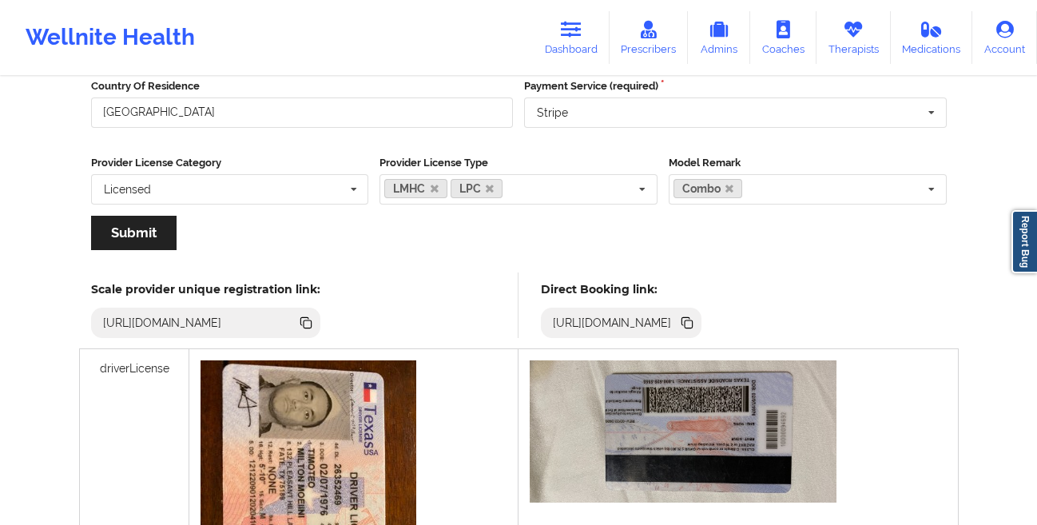
scroll to position [292, 0]
click at [693, 319] on icon at bounding box center [689, 323] width 8 height 8
click at [567, 37] on icon at bounding box center [571, 30] width 21 height 18
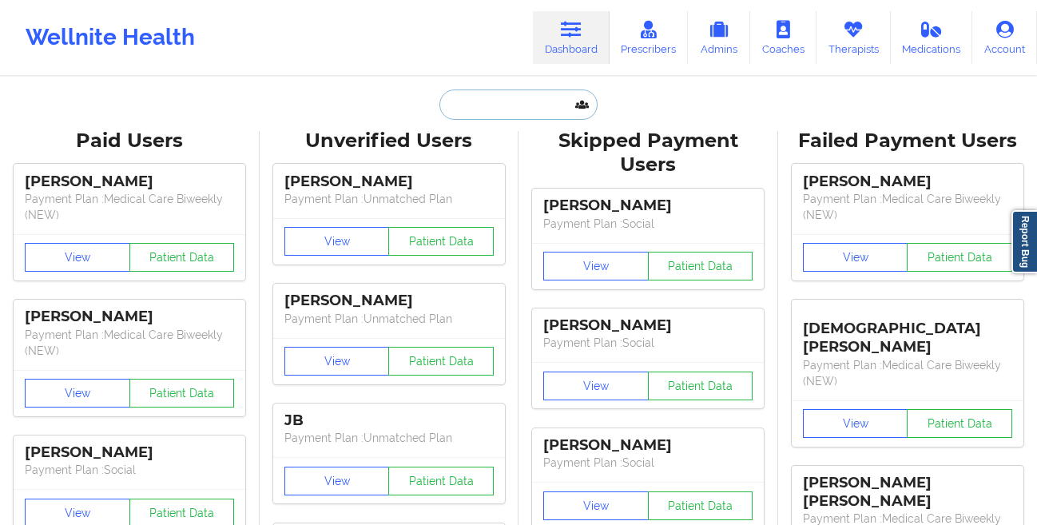
click at [462, 107] on input "text" at bounding box center [518, 104] width 158 height 30
paste input "[PERSON_NAME]"
type input "[PERSON_NAME]"
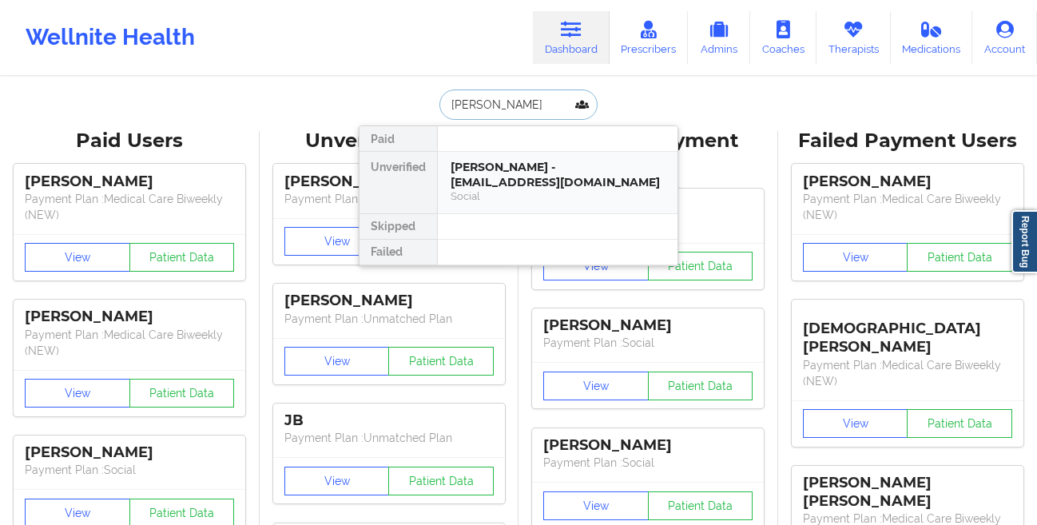
click at [463, 169] on div "[PERSON_NAME] - [EMAIL_ADDRESS][DOMAIN_NAME]" at bounding box center [557, 175] width 214 height 30
